Goal: Information Seeking & Learning: Learn about a topic

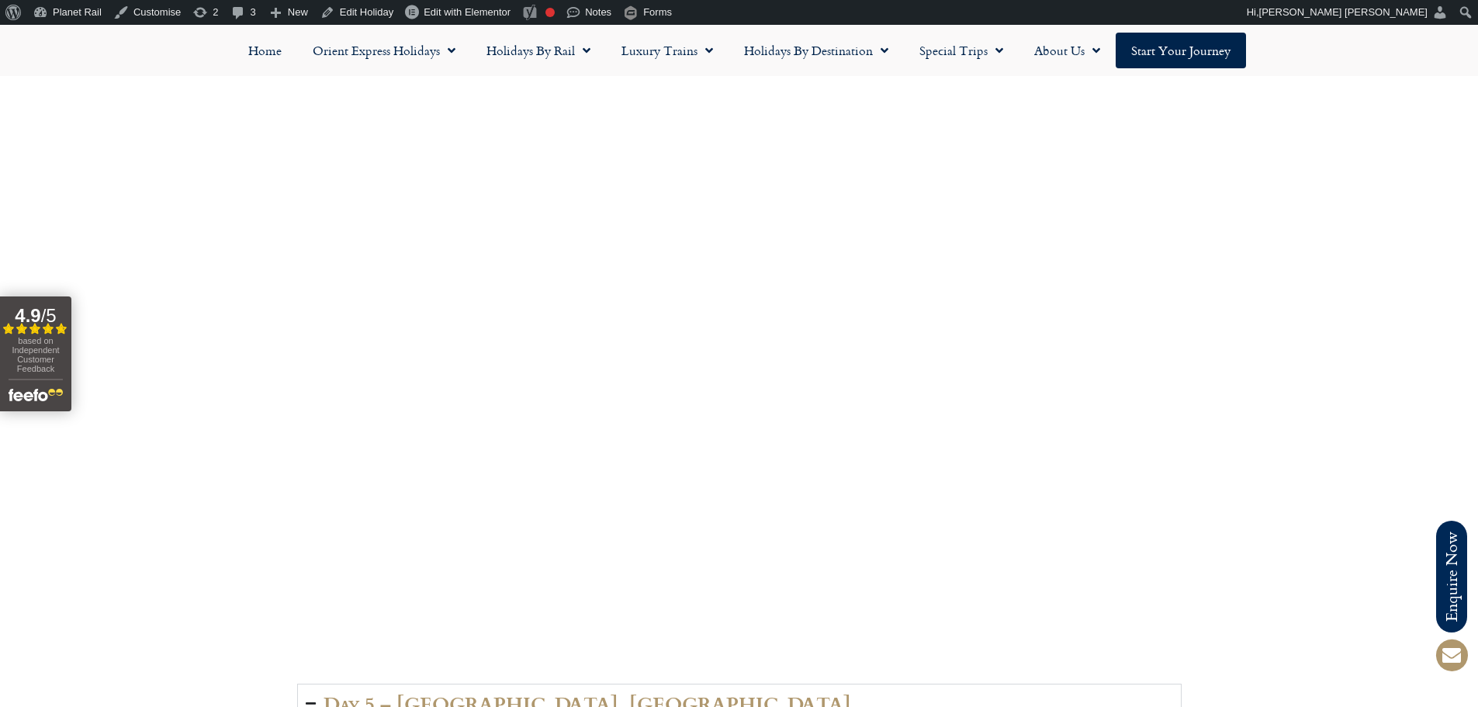
scroll to position [2405, 0]
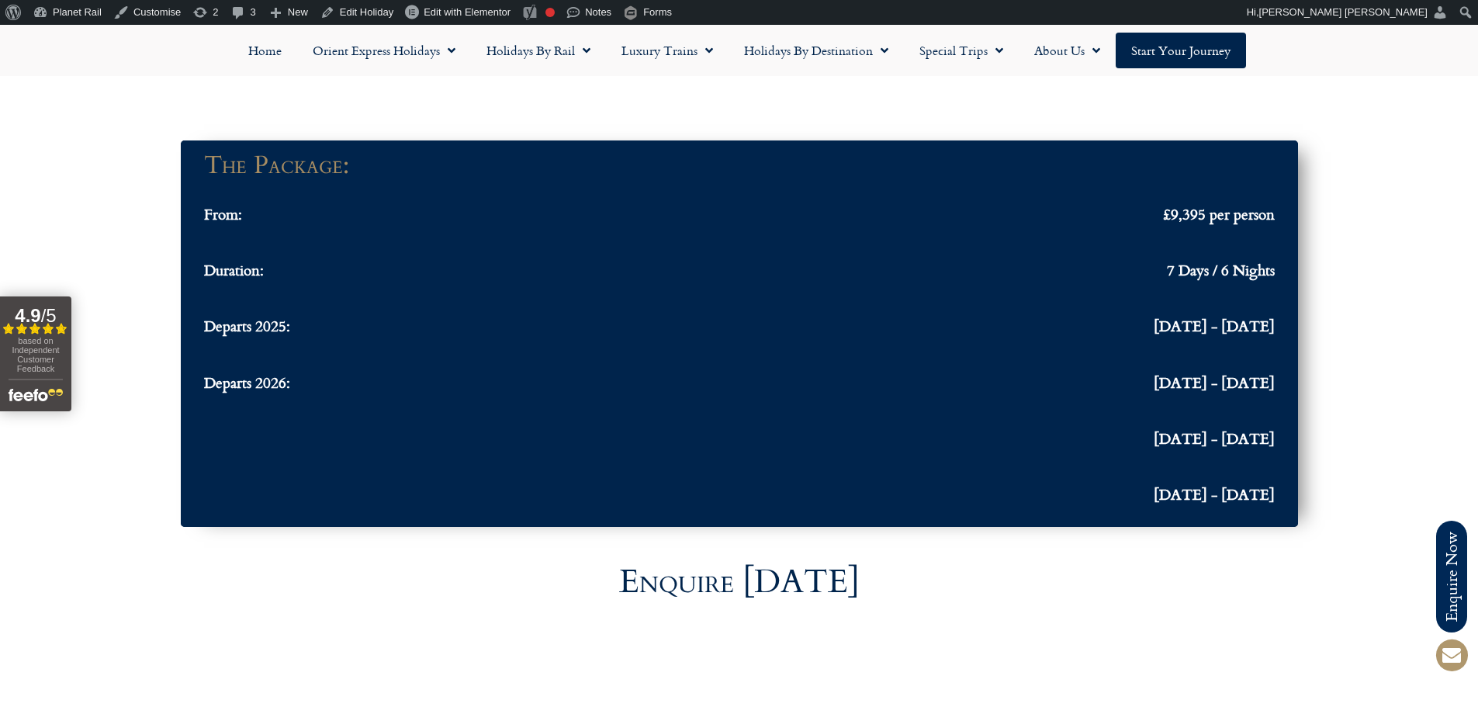
scroll to position [4655, 0]
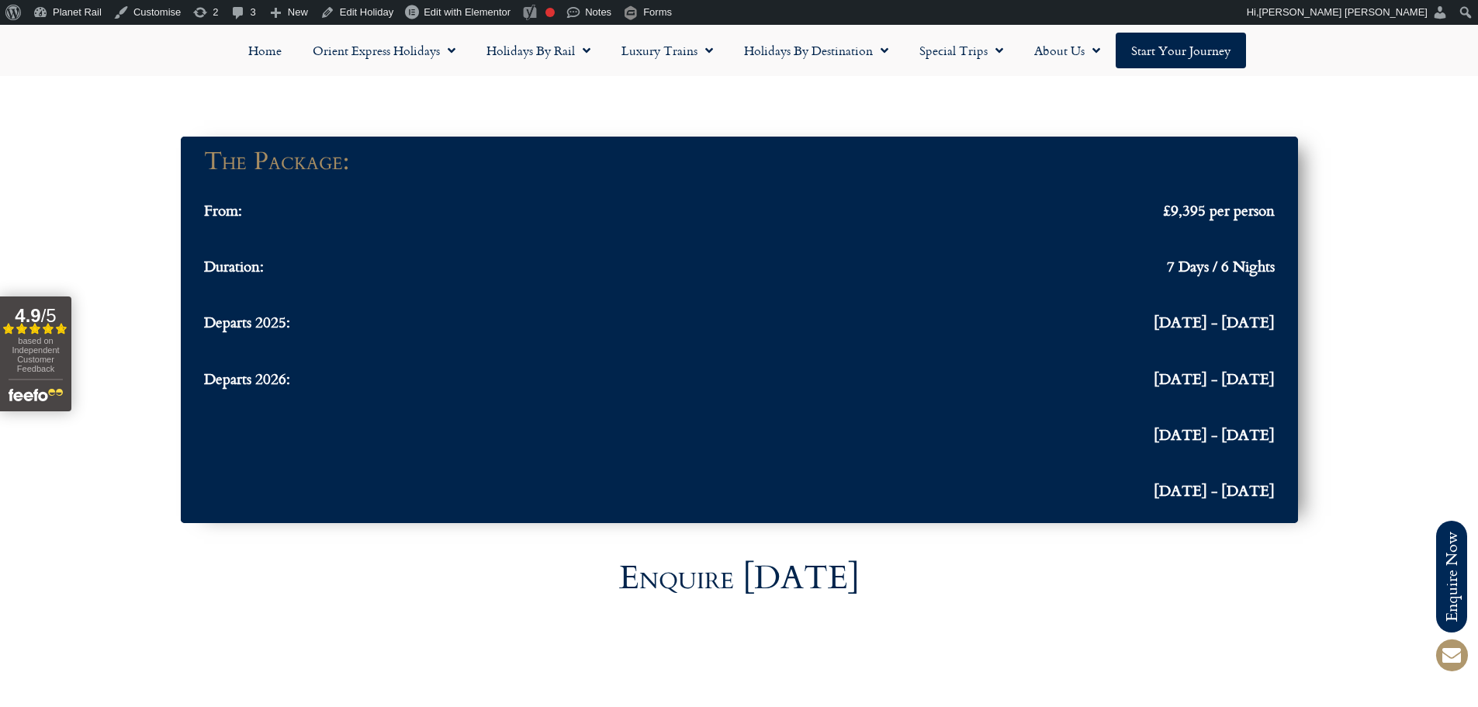
click at [51, 88] on div at bounding box center [739, 101] width 1478 height 54
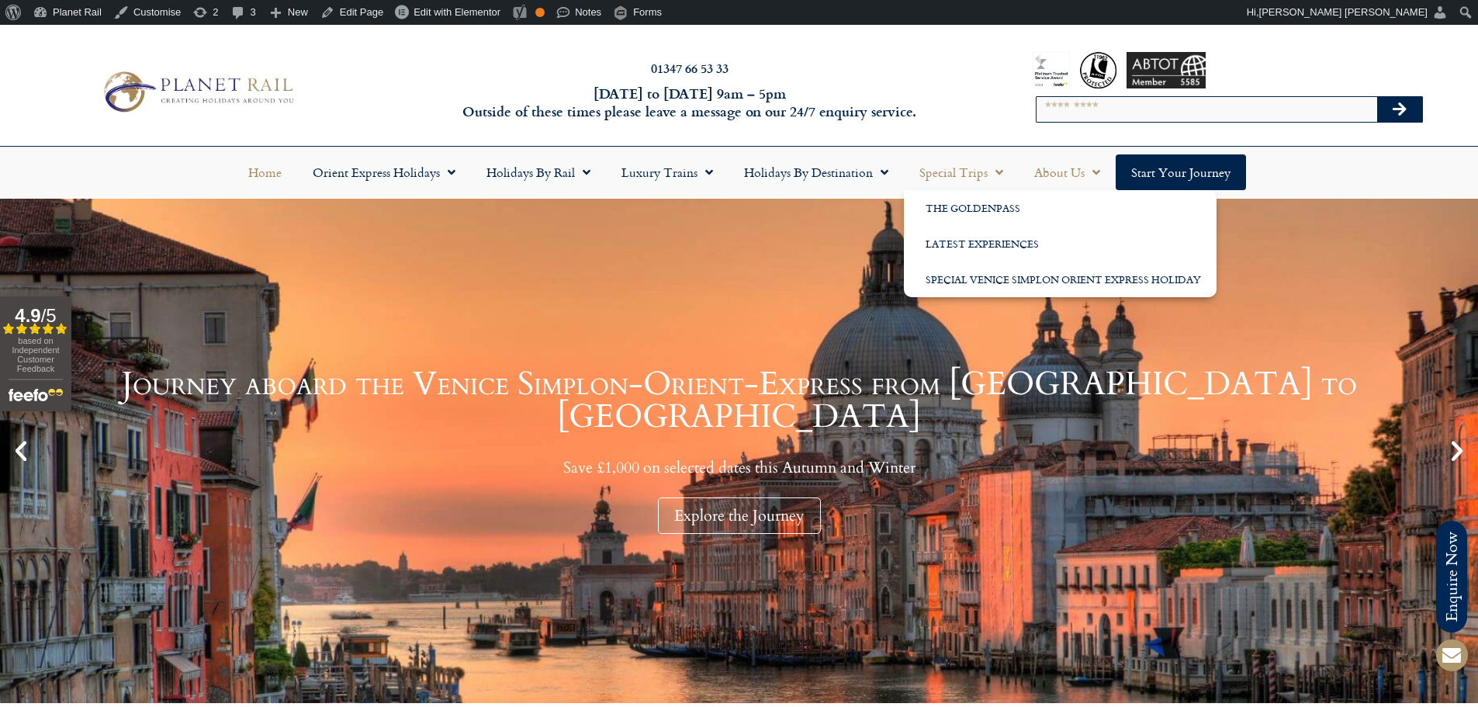
click at [1071, 169] on link "About Us" at bounding box center [1067, 172] width 97 height 36
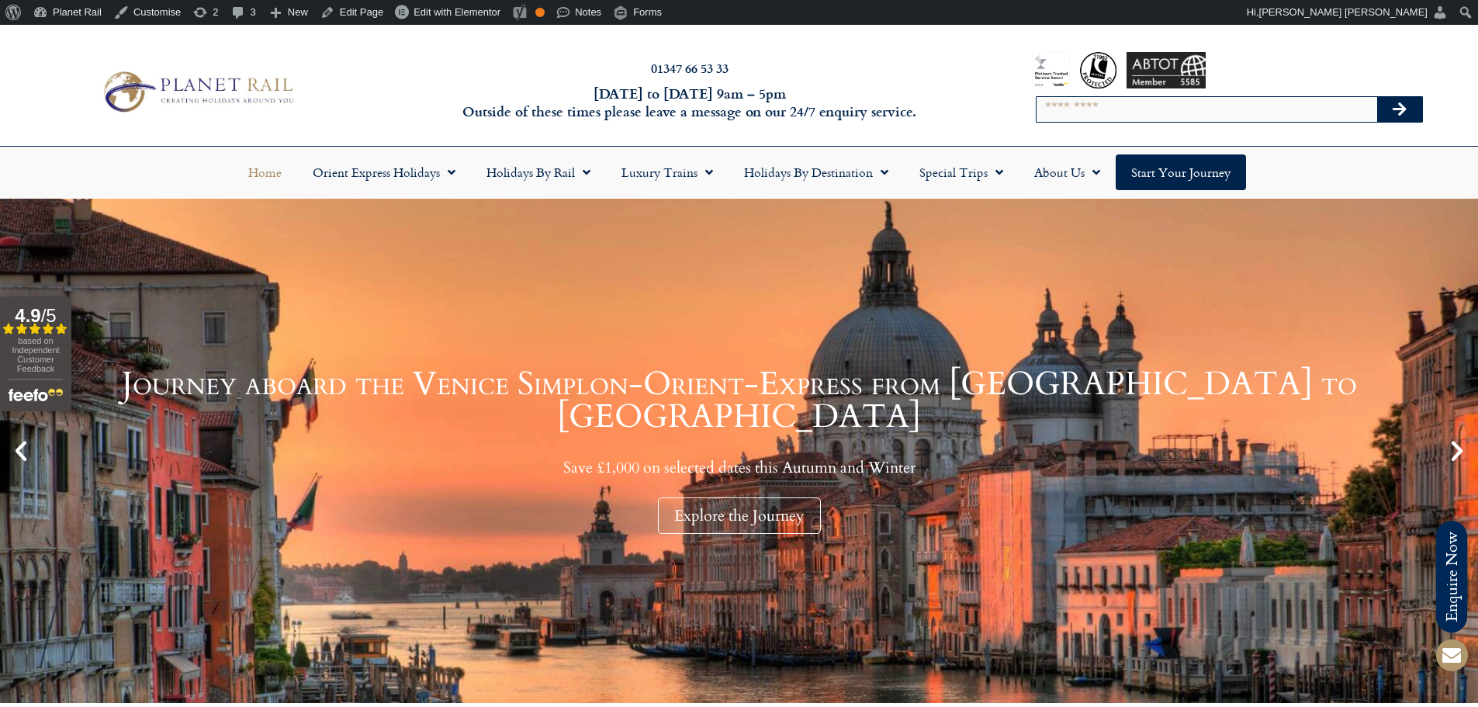
click at [1071, 227] on link "Journey aboard the Venice Simplon-Orient-Express from Paris to Venice Save £1,0…" at bounding box center [739, 451] width 1478 height 504
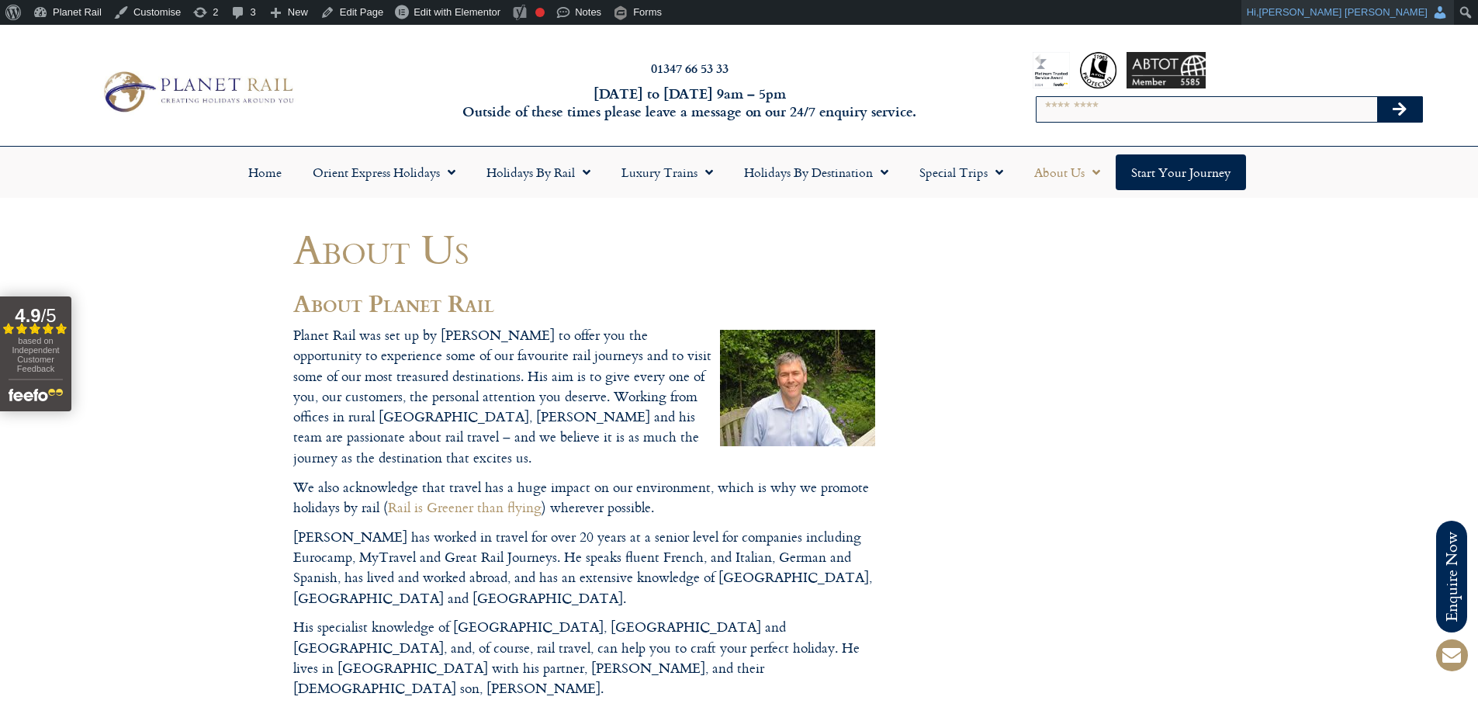
click at [1405, 14] on span "[PERSON_NAME] [PERSON_NAME]" at bounding box center [1343, 12] width 168 height 12
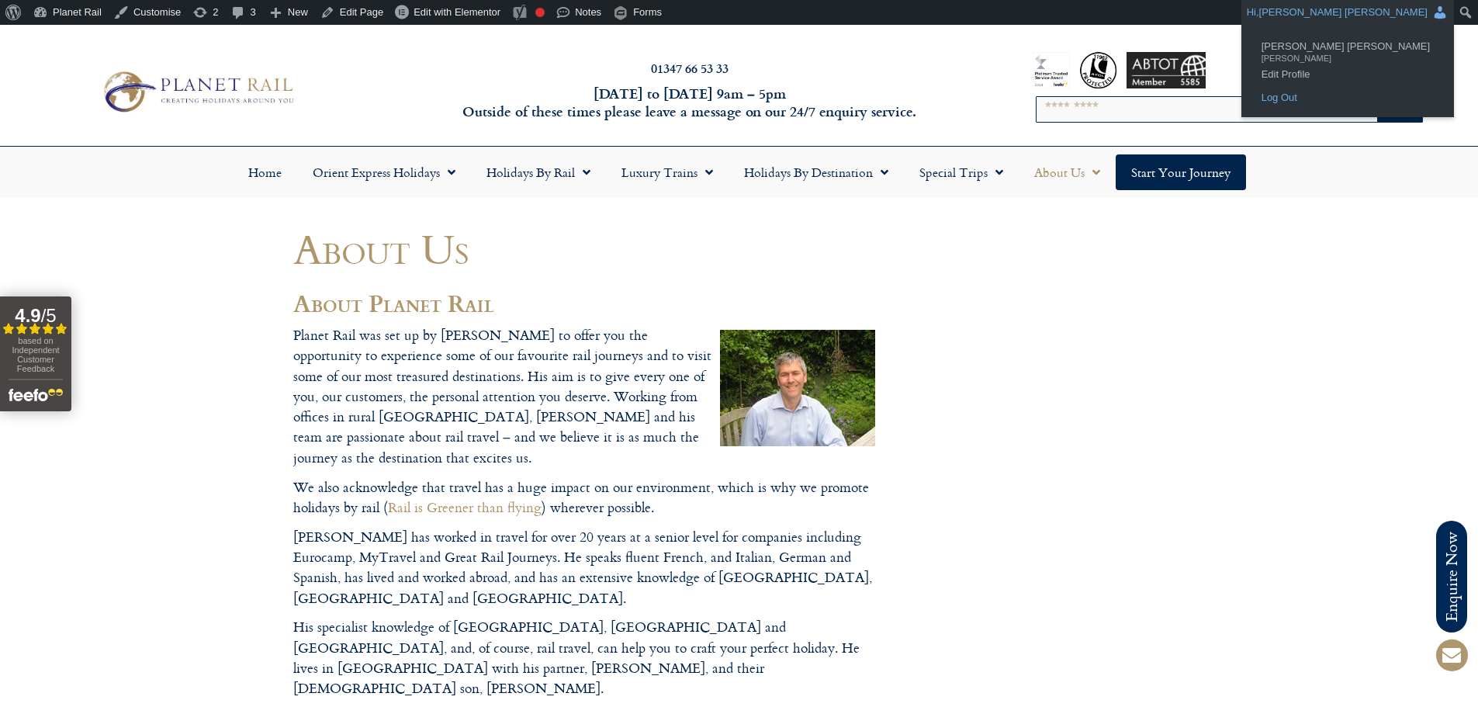
click at [1388, 91] on link "Log Out" at bounding box center [1348, 98] width 188 height 20
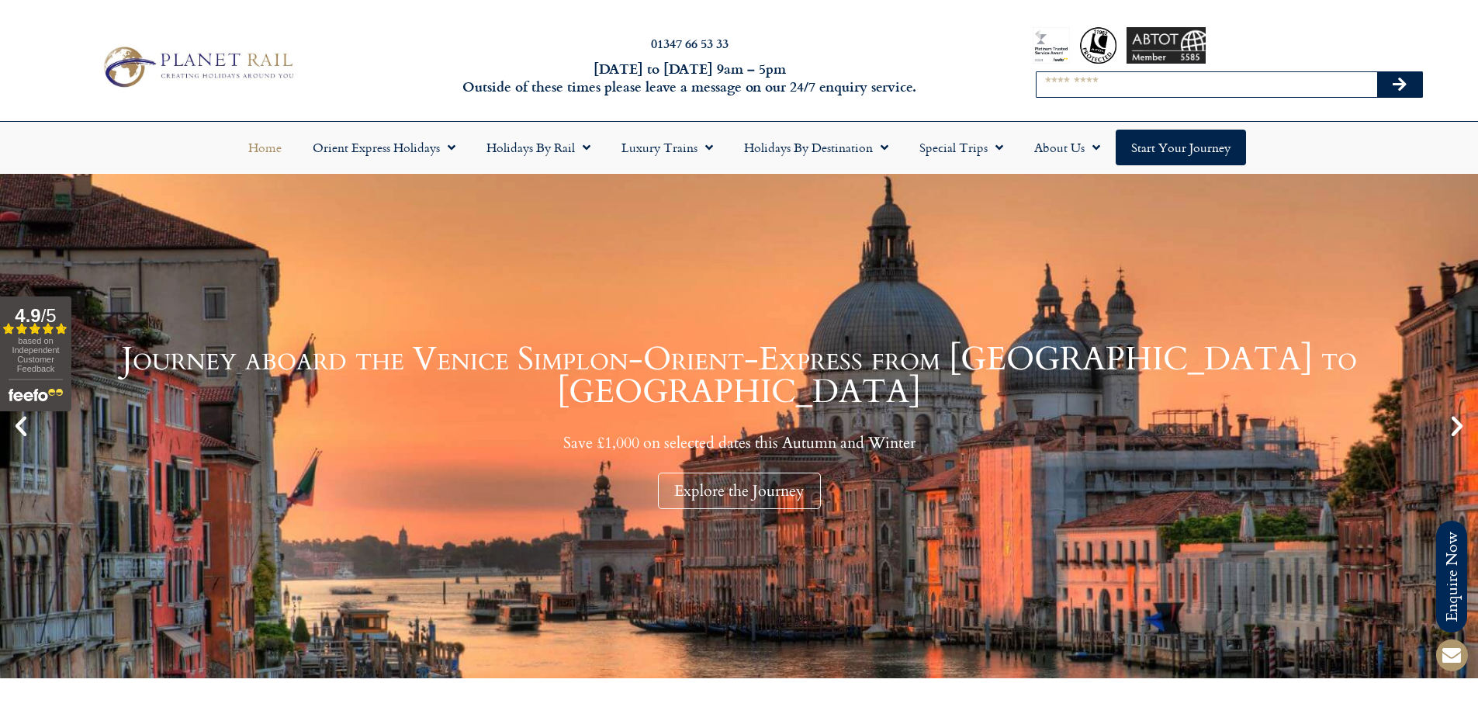
click at [1201, 75] on input "Search" at bounding box center [1206, 84] width 341 height 25
paste input "**********"
type input "**********"
click at [1377, 72] on button "Search" at bounding box center [1399, 84] width 45 height 25
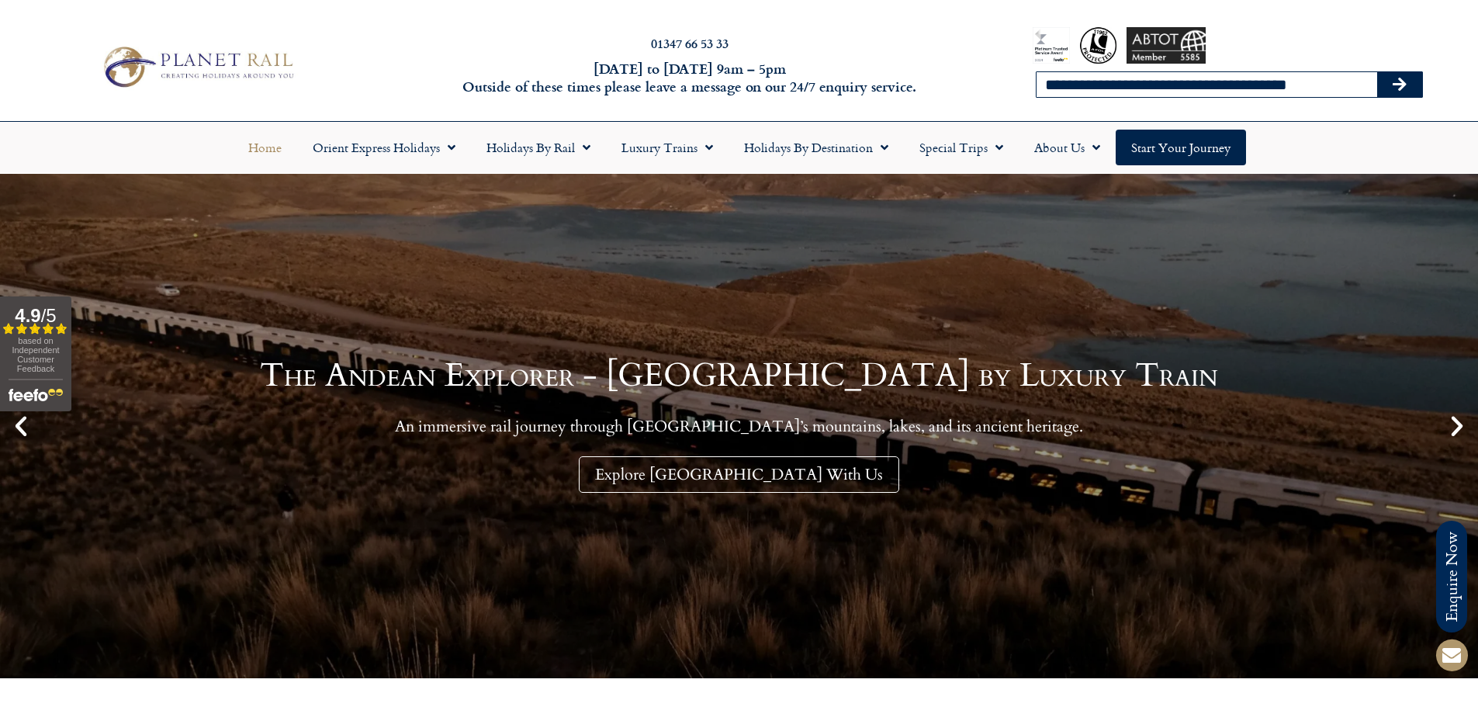
click at [1414, 80] on button "Search" at bounding box center [1399, 84] width 45 height 25
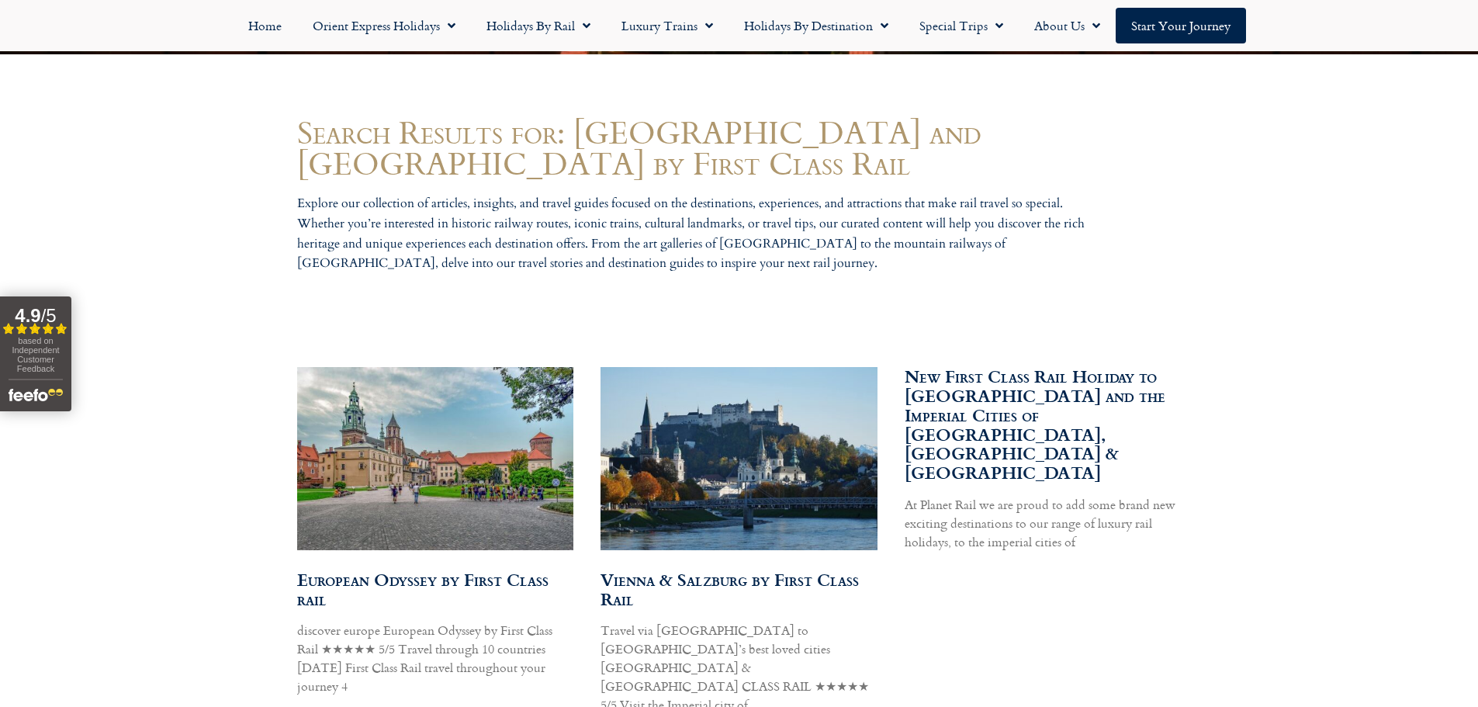
scroll to position [698, 0]
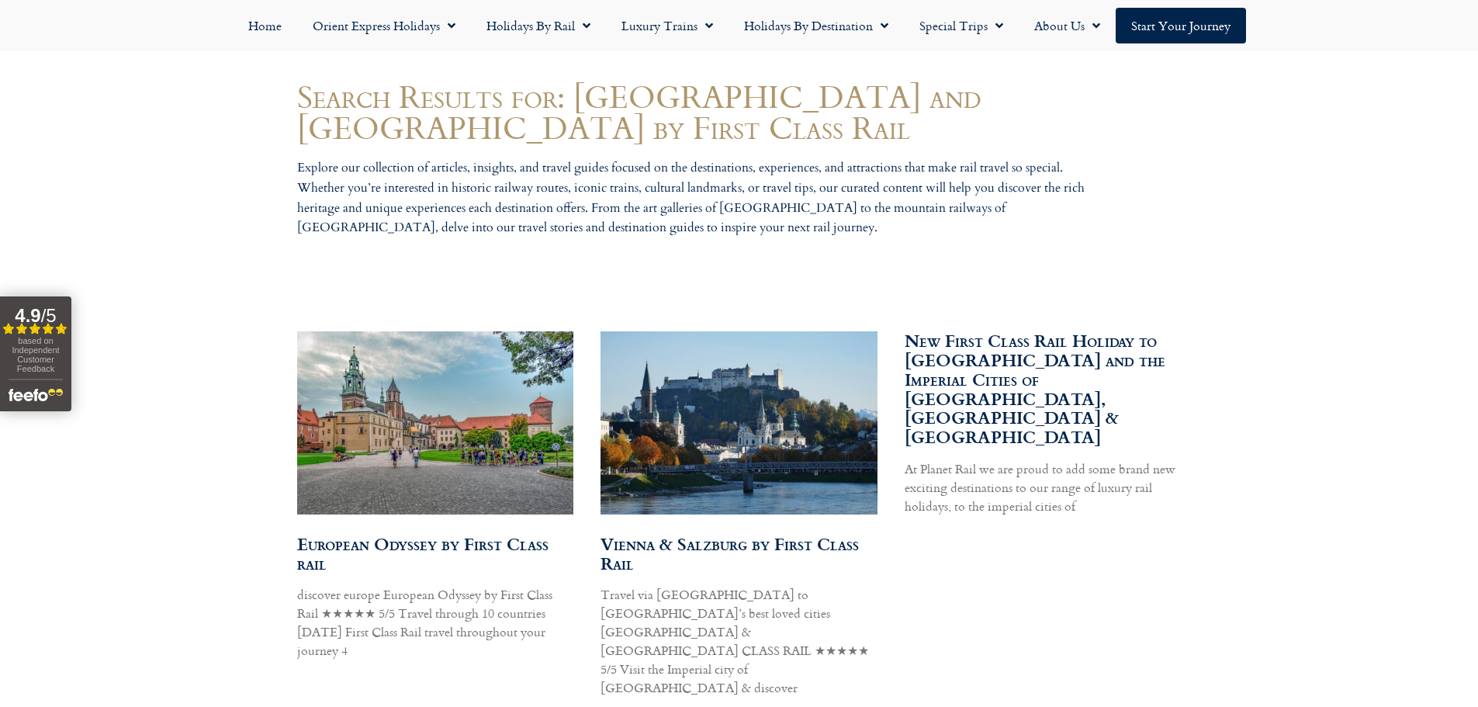
click at [737, 417] on img at bounding box center [737, 422] width 327 height 185
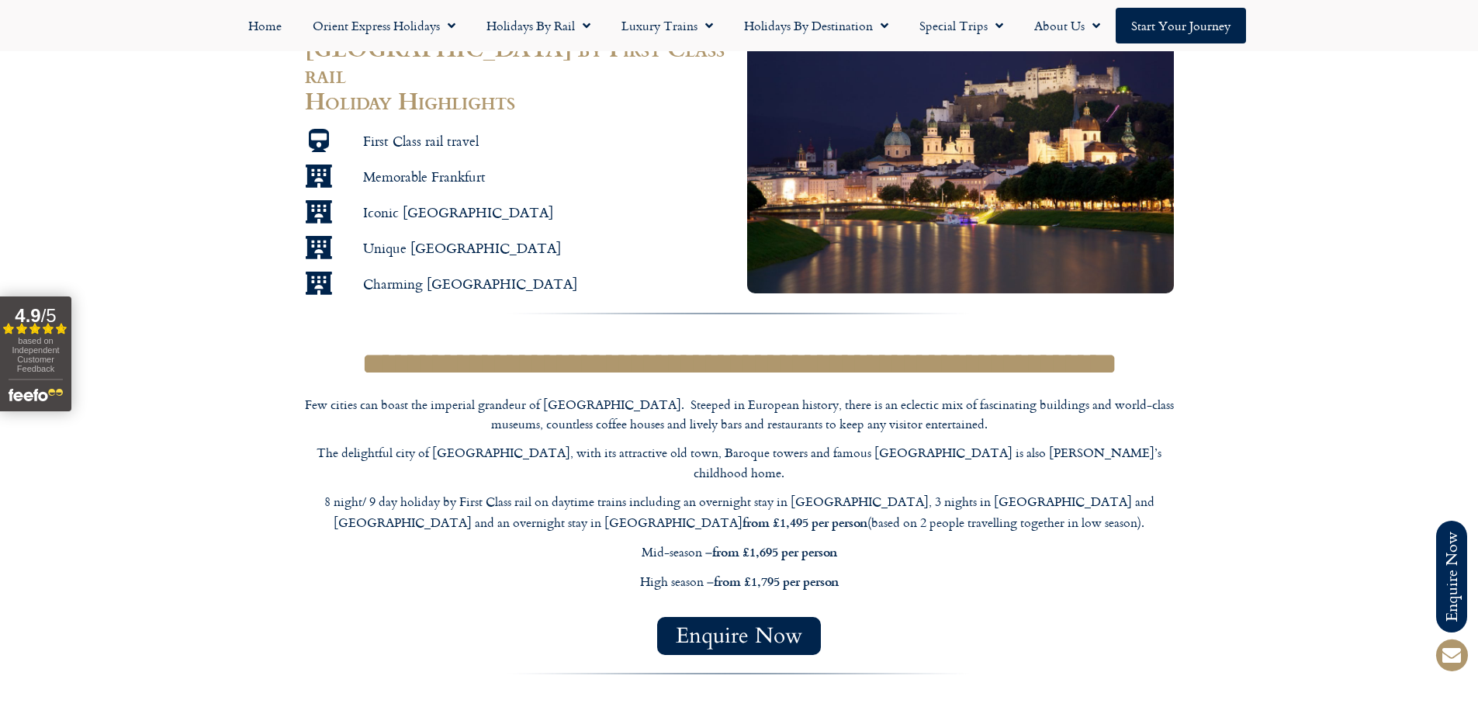
scroll to position [1396, 0]
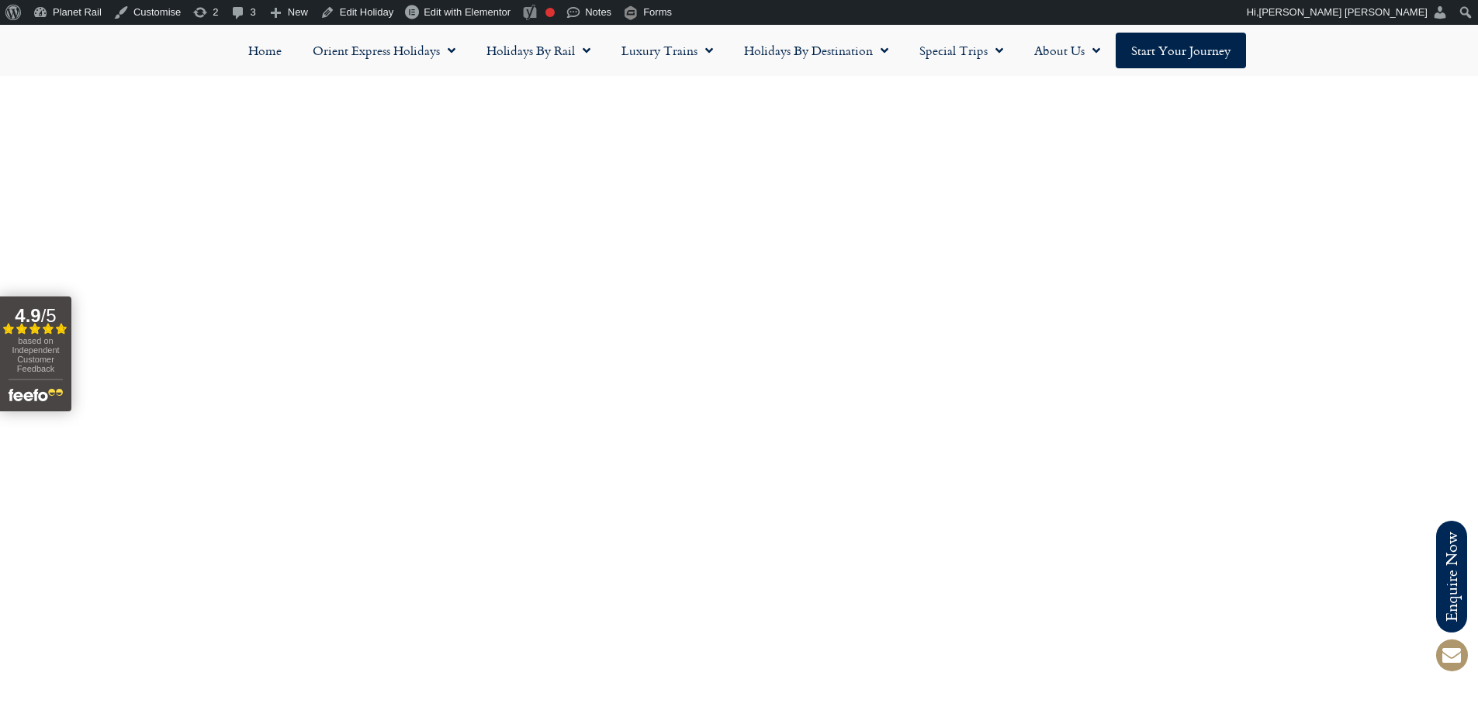
scroll to position [2948, 0]
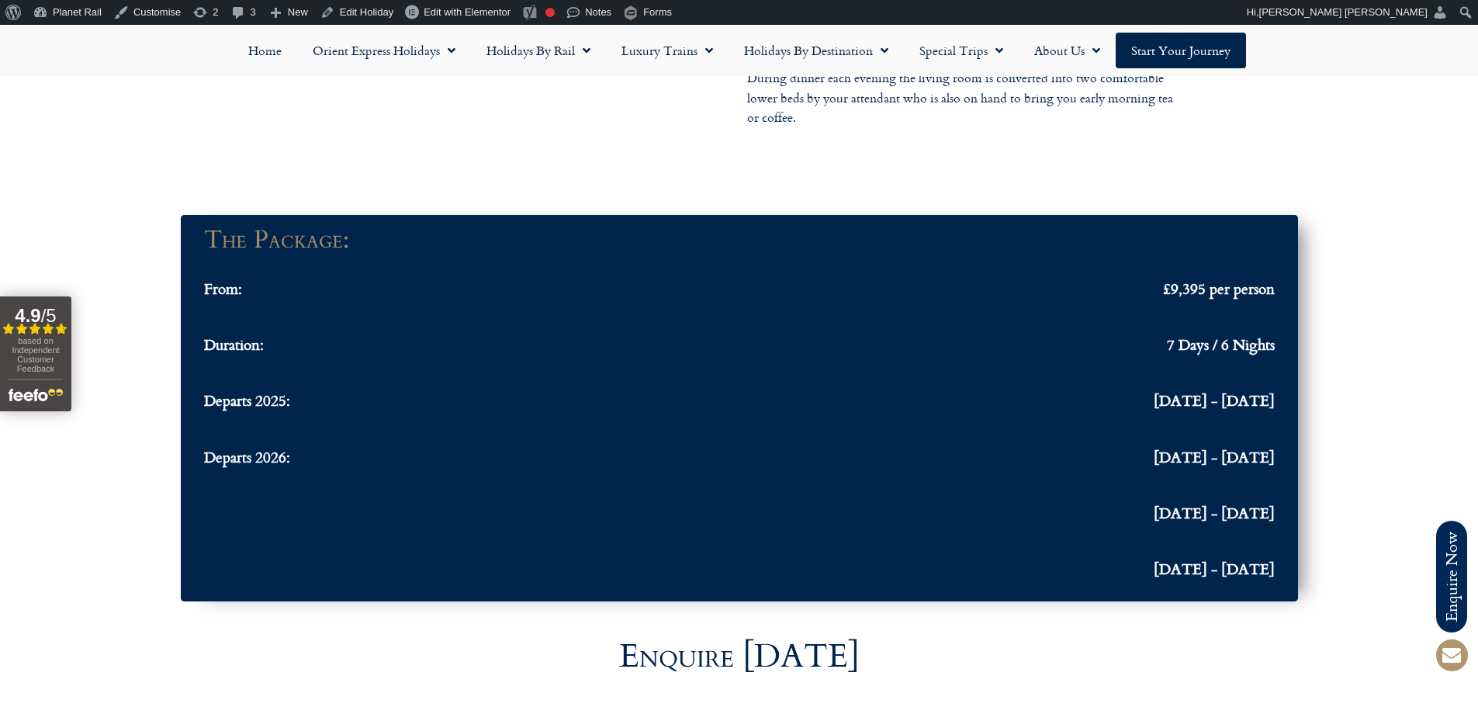
scroll to position [4577, 0]
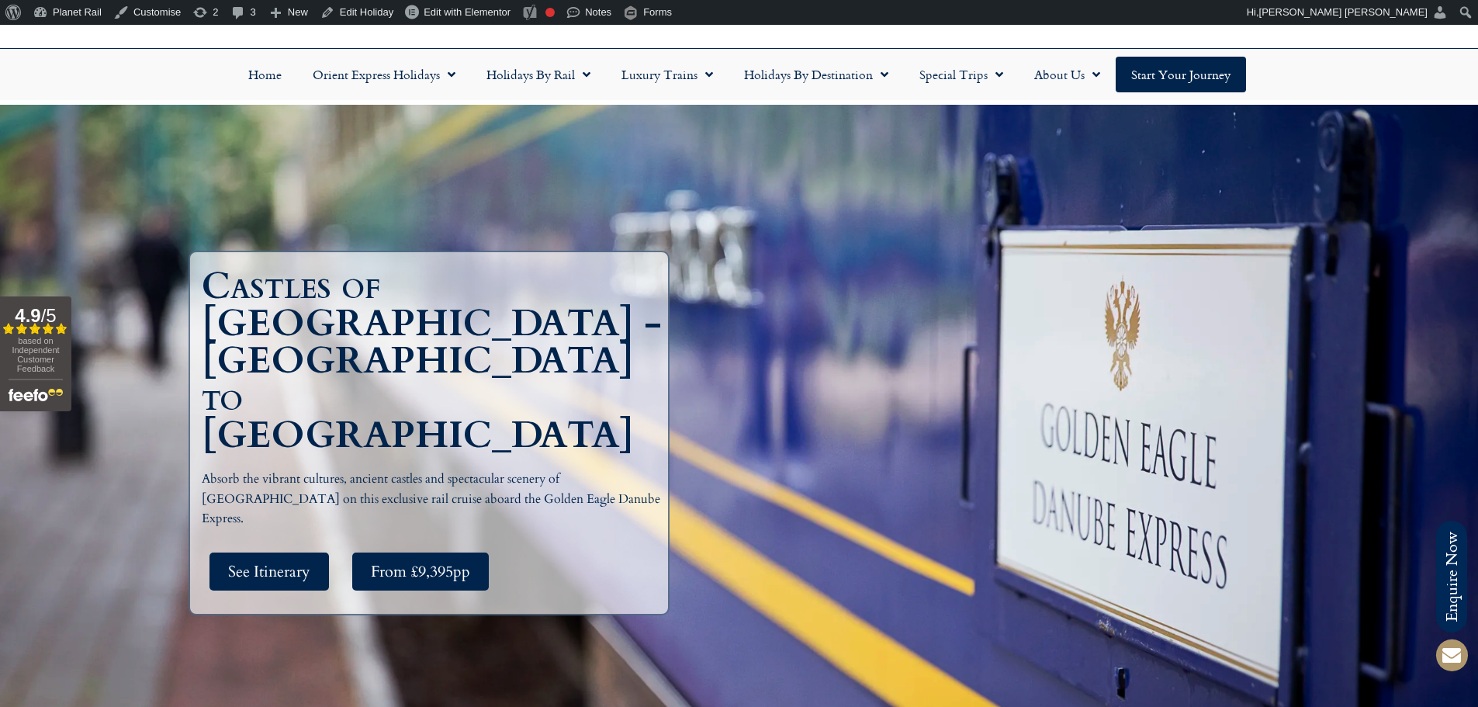
scroll to position [310, 0]
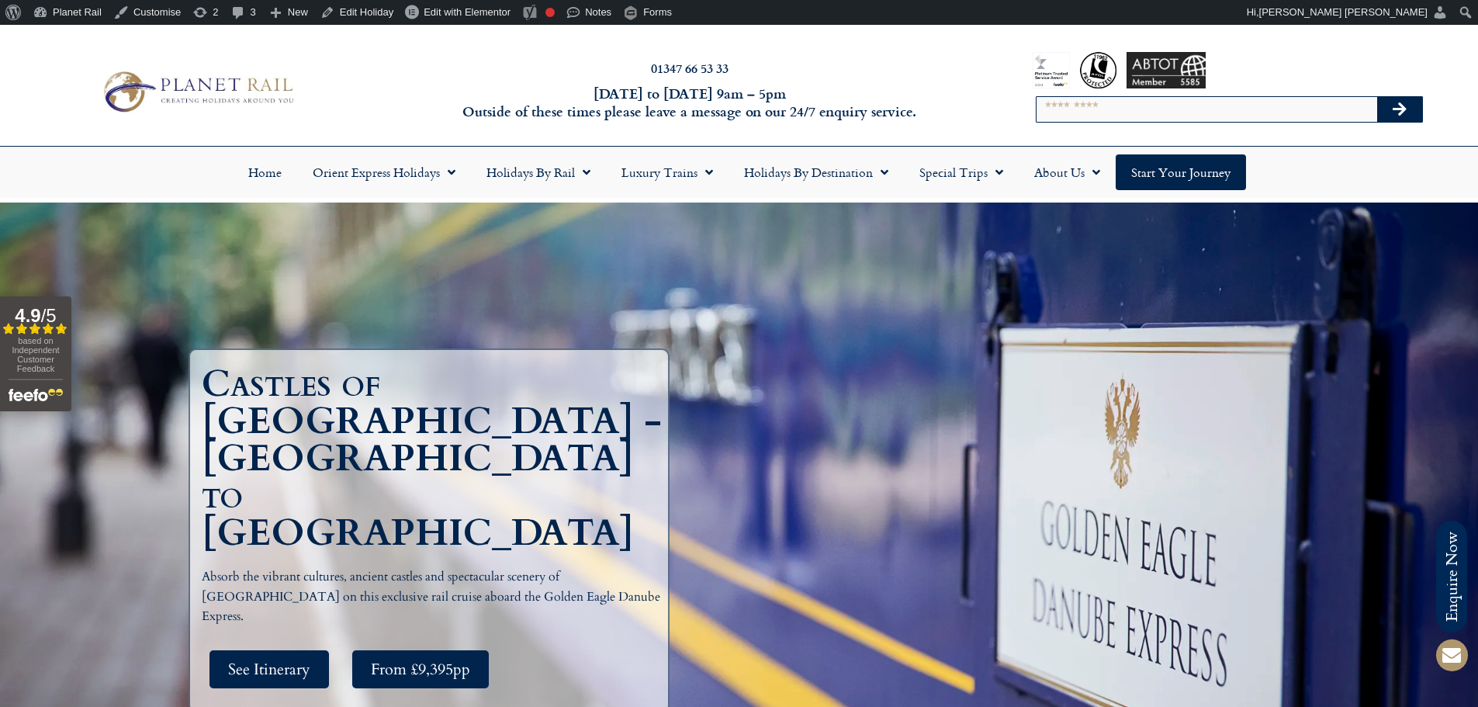
click at [542, 448] on h1 "Castles of [GEOGRAPHIC_DATA] - [GEOGRAPHIC_DATA] to [GEOGRAPHIC_DATA]" at bounding box center [433, 458] width 462 height 186
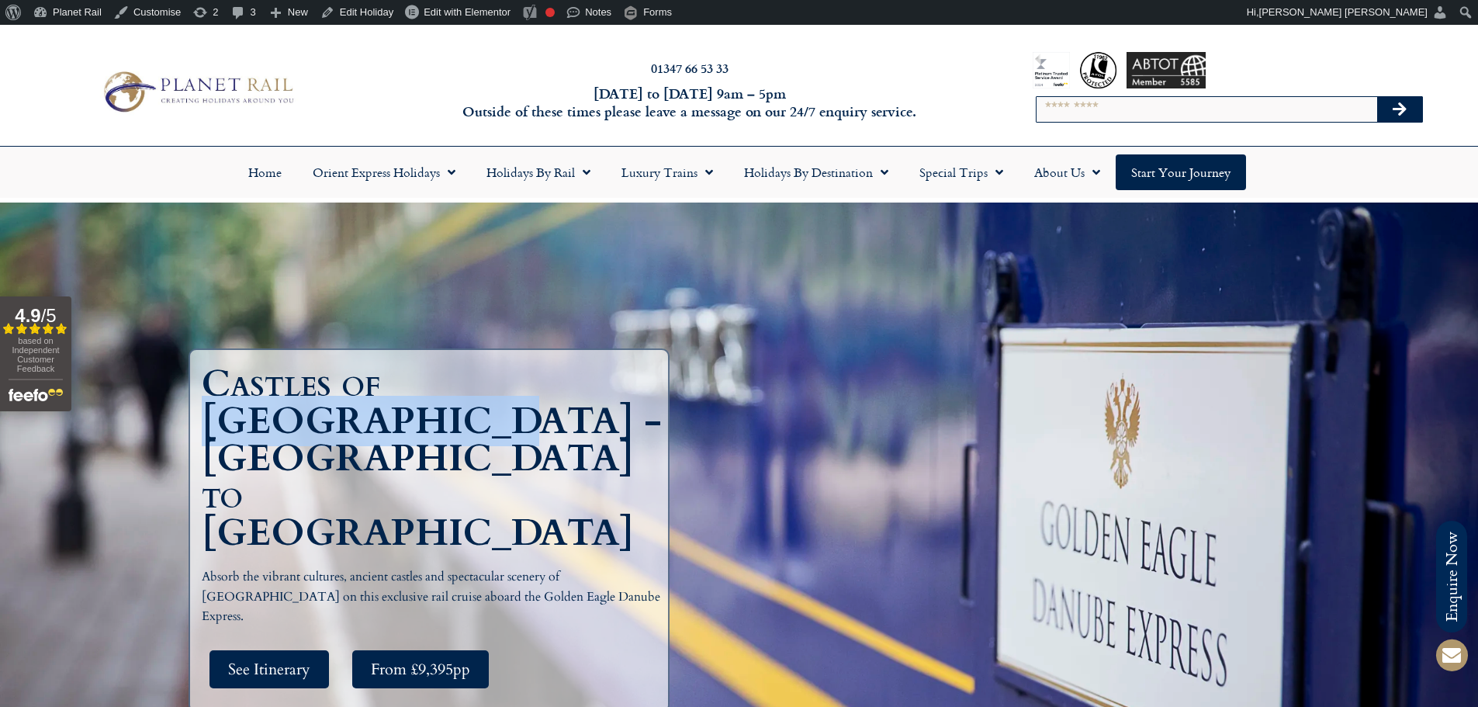
click at [542, 448] on h1 "Castles of [GEOGRAPHIC_DATA] - [GEOGRAPHIC_DATA] to [GEOGRAPHIC_DATA]" at bounding box center [433, 458] width 462 height 186
copy h1 "Transylvania"
